Goal: Find specific page/section: Find specific page/section

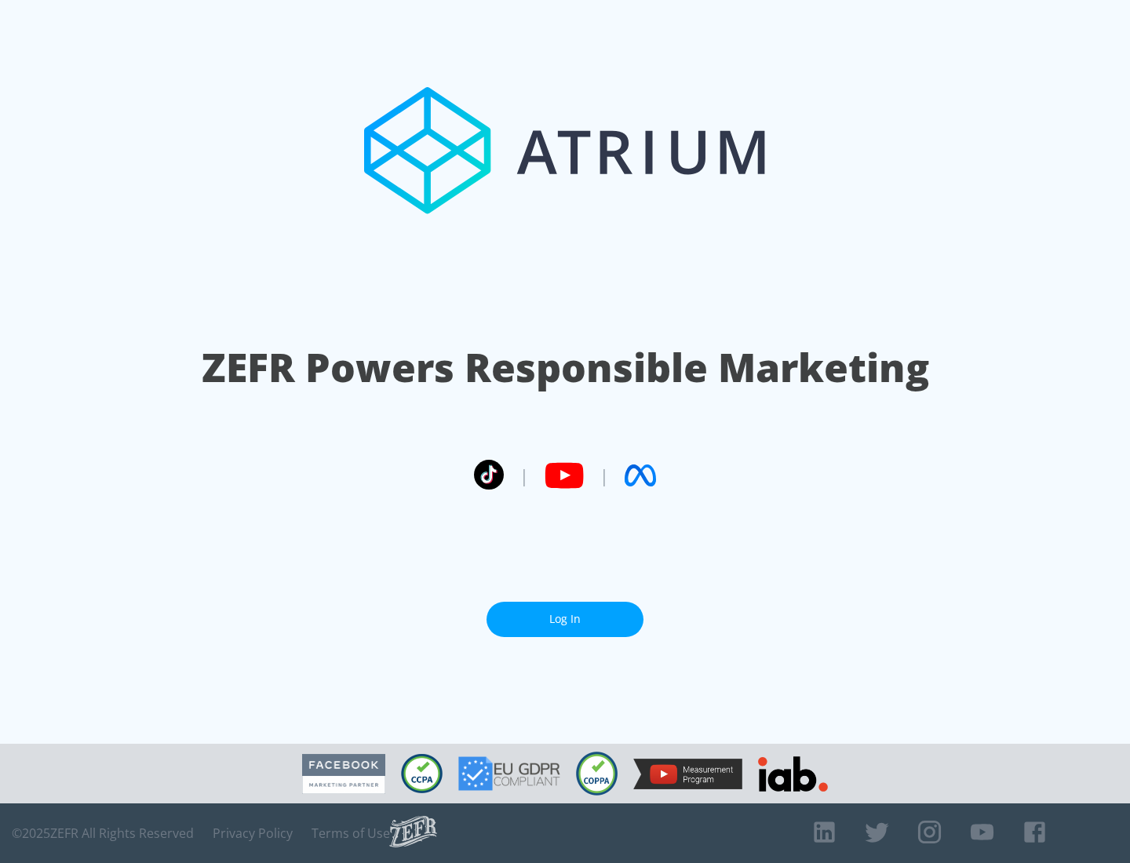
click at [565, 613] on link "Log In" at bounding box center [565, 619] width 157 height 35
